Goal: Task Accomplishment & Management: Use online tool/utility

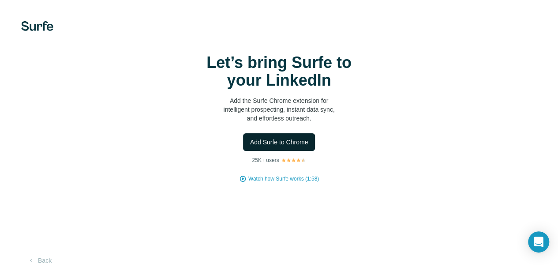
click at [250, 146] on span "Add Surfe to Chrome" at bounding box center [279, 142] width 58 height 9
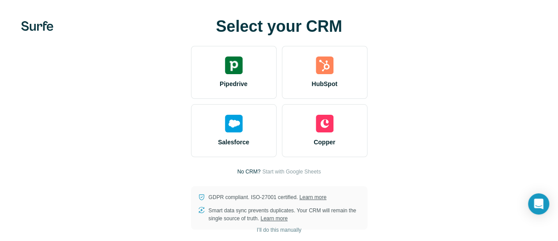
scroll to position [6, 0]
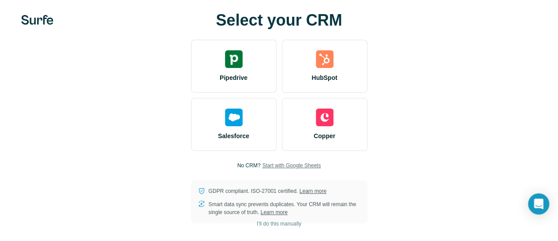
click at [262, 164] on span "Start with Google Sheets" at bounding box center [291, 165] width 59 height 8
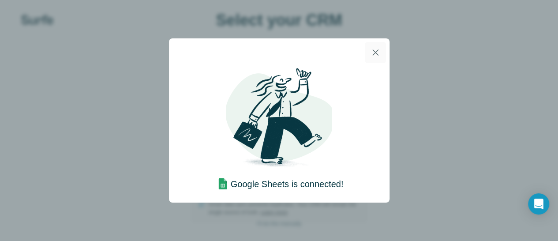
click at [375, 52] on icon "button" at bounding box center [375, 52] width 11 height 11
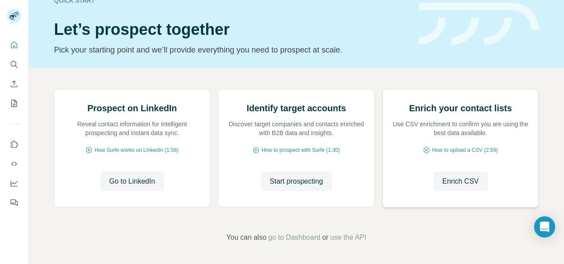
scroll to position [91, 0]
click at [146, 186] on span "Go to LinkedIn" at bounding box center [132, 181] width 46 height 11
click at [167, 154] on span "How Surfe works on LinkedIn (1:58)" at bounding box center [136, 150] width 84 height 8
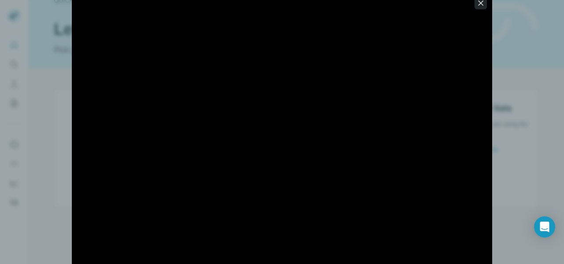
click at [482, 0] on icon "button" at bounding box center [481, 3] width 9 height 9
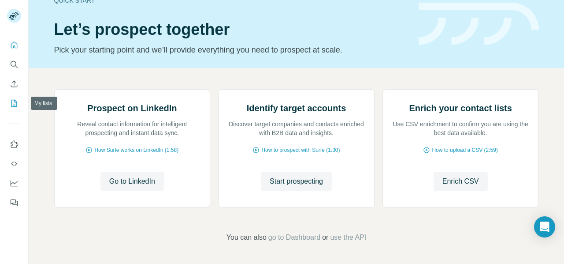
click at [13, 96] on button "My lists" at bounding box center [14, 103] width 14 height 16
click at [15, 99] on icon "My lists" at bounding box center [14, 103] width 9 height 9
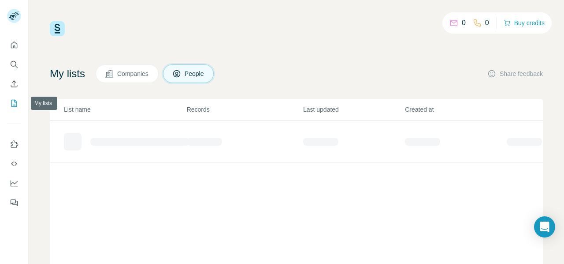
click at [15, 99] on icon "My lists" at bounding box center [14, 103] width 9 height 9
